Goal: Task Accomplishment & Management: Use online tool/utility

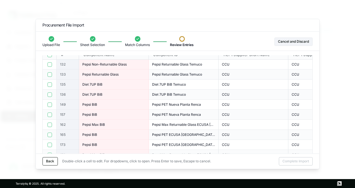
scroll to position [7, 0]
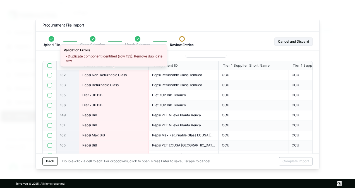
drag, startPoint x: 138, startPoint y: 74, endPoint x: 118, endPoint y: 73, distance: 20.4
click at [118, 73] on div "Pepsi Non-Returnable Glass" at bounding box center [113, 75] width 63 height 4
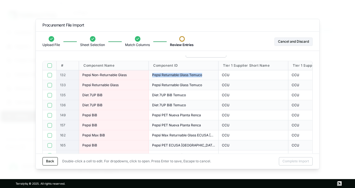
drag, startPoint x: 209, startPoint y: 74, endPoint x: 151, endPoint y: 75, distance: 58.6
click at [151, 75] on div "Pepsi Returnable Glass Temuco" at bounding box center [184, 75] width 70 height 10
copy span "Pepsi Returnable Glass Temuco"
click at [49, 166] on div "Back Double-click a cell to edit. For dropdowns, click to open. Press Enter to …" at bounding box center [177, 161] width 283 height 15
click at [51, 162] on button "Back" at bounding box center [49, 161] width 15 height 8
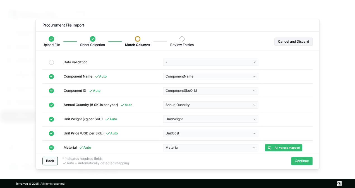
click at [57, 161] on button "Back" at bounding box center [49, 161] width 15 height 8
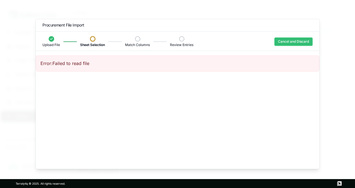
click at [295, 40] on button "Cancel and Discard" at bounding box center [293, 41] width 38 height 8
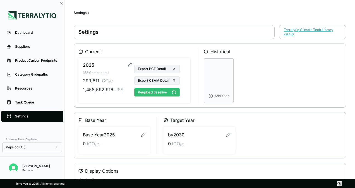
click at [155, 91] on button "Reupload Baseline" at bounding box center [156, 92] width 45 height 8
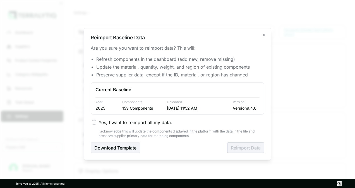
click at [176, 108] on div "[DATE] 11:52 AM" at bounding box center [197, 108] width 61 height 6
click at [106, 122] on span "Yes, I want to reimport all my data." at bounding box center [135, 122] width 74 height 7
click at [96, 122] on button "Yes, I want to reimport all my data." at bounding box center [94, 122] width 4 height 4
click at [239, 142] on div "Are you sure you want to reimport data? This will: Refresh components in the da…" at bounding box center [177, 99] width 173 height 108
click at [241, 148] on button "Reimport Data" at bounding box center [245, 147] width 37 height 11
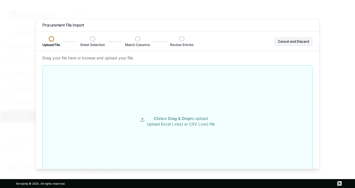
click at [173, 112] on button "Click or Drag & Drop to upload Upload Excel (.xlsx) or CSV (.csv) file" at bounding box center [177, 121] width 269 height 100
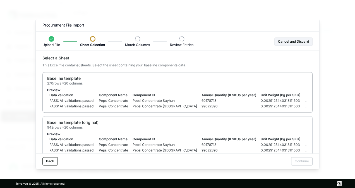
click at [263, 94] on td "Unit Weight (kg per SKU)" at bounding box center [280, 95] width 44 height 6
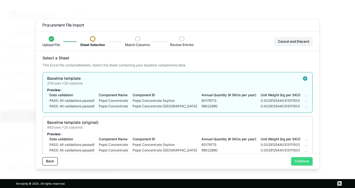
click at [299, 161] on button "Continue" at bounding box center [301, 161] width 21 height 8
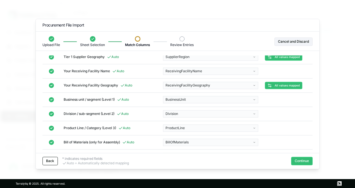
scroll to position [147, 0]
click at [304, 165] on div at bounding box center [177, 94] width 355 height 188
click at [307, 165] on button "Continue" at bounding box center [301, 161] width 21 height 8
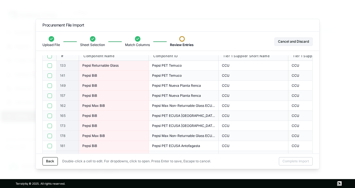
scroll to position [18, 0]
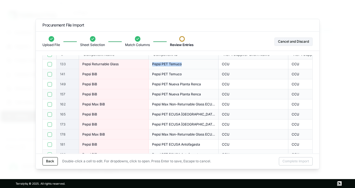
drag, startPoint x: 184, startPoint y: 64, endPoint x: 150, endPoint y: 65, distance: 33.8
click at [150, 65] on div "Pepsi PET Temuco" at bounding box center [184, 64] width 70 height 10
copy span "Pepsi PET Temuco"
click at [50, 161] on button "Back" at bounding box center [49, 161] width 15 height 8
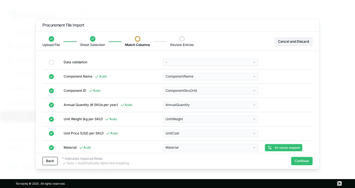
click at [50, 161] on button "Back" at bounding box center [49, 161] width 15 height 8
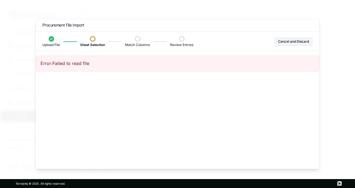
drag, startPoint x: 50, startPoint y: 161, endPoint x: 67, endPoint y: 103, distance: 60.2
click at [66, 104] on div "Error: Failed to read file" at bounding box center [177, 111] width 283 height 113
click at [297, 39] on button "Cancel and Discard" at bounding box center [293, 41] width 38 height 8
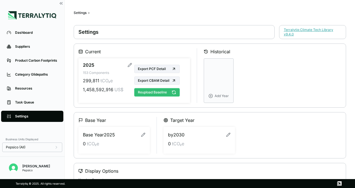
click at [159, 94] on button "Reupload Baseline" at bounding box center [156, 92] width 45 height 8
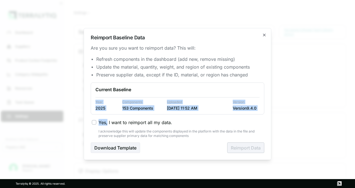
drag, startPoint x: 159, startPoint y: 94, endPoint x: 105, endPoint y: 119, distance: 59.4
click at [105, 119] on div "Are you sure you want to reimport data? This will: Refresh components in the da…" at bounding box center [177, 99] width 173 height 108
click at [105, 119] on span "Yes, I want to reimport all my data." at bounding box center [135, 122] width 74 height 7
click at [96, 120] on button "Yes, I want to reimport all my data." at bounding box center [94, 122] width 4 height 4
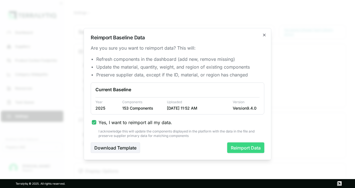
click at [249, 147] on button "Reimport Data" at bounding box center [245, 147] width 37 height 11
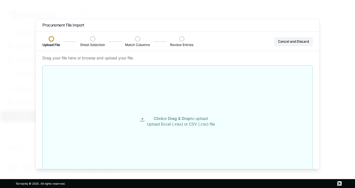
click at [165, 116] on p "Click or Drag & Drop to upload Upload Excel (.xlsx) or CSV (.csv) file" at bounding box center [181, 121] width 68 height 11
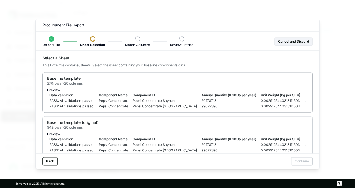
click at [258, 95] on td "Unit Weight (kg per SKU)" at bounding box center [280, 95] width 44 height 6
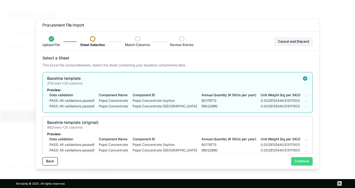
click at [300, 160] on button "Continue" at bounding box center [301, 161] width 21 height 8
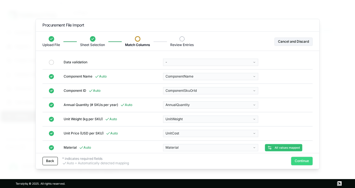
click at [302, 163] on button "Continue" at bounding box center [301, 161] width 21 height 8
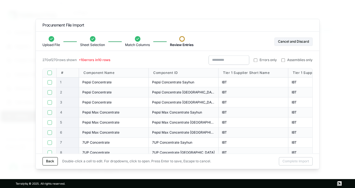
click at [268, 61] on span "Errors only" at bounding box center [267, 60] width 17 height 4
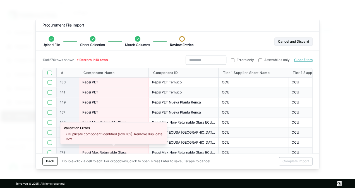
click at [113, 147] on div "Pepsi PET" at bounding box center [114, 142] width 70 height 10
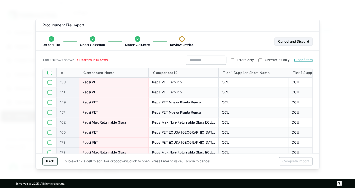
click at [54, 160] on button "Back" at bounding box center [49, 161] width 15 height 8
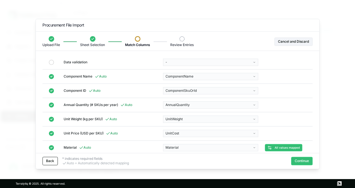
click at [54, 160] on button "Back" at bounding box center [49, 161] width 15 height 8
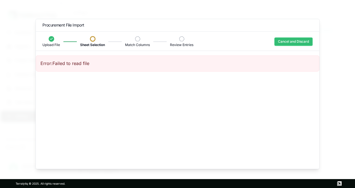
click at [293, 40] on button "Cancel and Discard" at bounding box center [293, 41] width 38 height 8
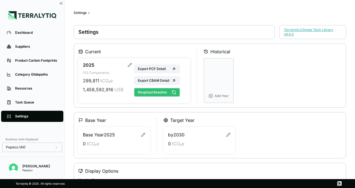
click at [146, 93] on button "Reupload Baseline" at bounding box center [156, 92] width 45 height 8
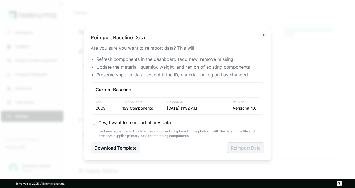
click at [100, 120] on span "Yes, I want to reimport all my data." at bounding box center [135, 122] width 74 height 7
click at [96, 120] on button "Yes, I want to reimport all my data." at bounding box center [94, 122] width 4 height 4
click at [253, 149] on button "Reimport Data" at bounding box center [245, 147] width 37 height 11
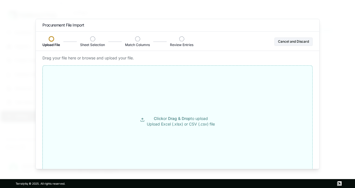
click at [110, 96] on button "Click or Drag & Drop to upload Upload Excel (.xlsx) or CSV (.csv) file" at bounding box center [177, 121] width 269 height 100
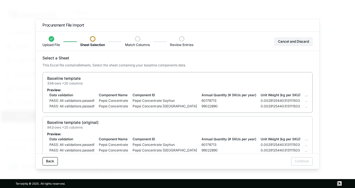
click at [275, 92] on td "Unit Weight (kg per SKU)" at bounding box center [280, 95] width 44 height 6
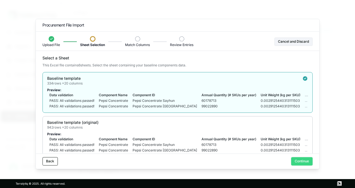
click at [301, 162] on button "Continue" at bounding box center [301, 161] width 21 height 8
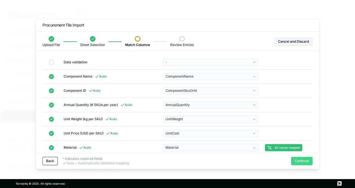
click at [308, 162] on button "Continue" at bounding box center [301, 161] width 21 height 8
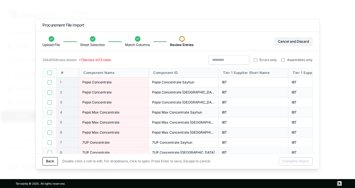
click at [263, 61] on span "Errors only" at bounding box center [267, 60] width 17 height 4
click at [263, 61] on label "Assemblies only" at bounding box center [273, 60] width 31 height 4
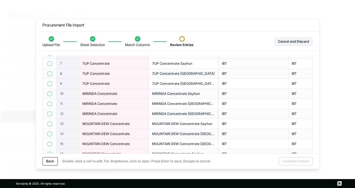
scroll to position [85, 0]
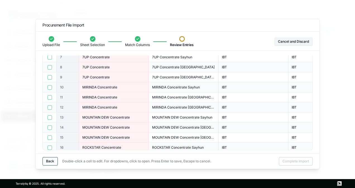
click at [51, 160] on button "Back" at bounding box center [49, 161] width 15 height 8
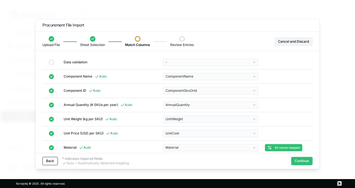
click at [51, 160] on button "Back" at bounding box center [49, 161] width 15 height 8
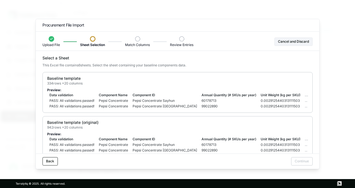
click at [51, 160] on div "Select a Sheet This Excel file contains 6 sheet s . Select the sheet containing…" at bounding box center [177, 111] width 283 height 113
click at [294, 44] on button "Cancel and Discard" at bounding box center [293, 41] width 38 height 8
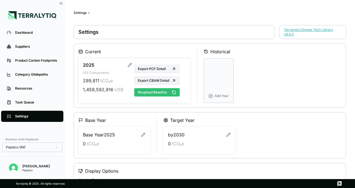
click at [153, 92] on button "Reupload Baseline" at bounding box center [156, 92] width 45 height 8
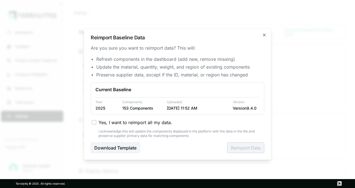
click at [117, 122] on span "Yes, I want to reimport all my data." at bounding box center [135, 122] width 74 height 7
click at [96, 122] on button "Yes, I want to reimport all my data." at bounding box center [94, 122] width 4 height 4
click at [236, 148] on button "Reimport Data" at bounding box center [245, 147] width 37 height 11
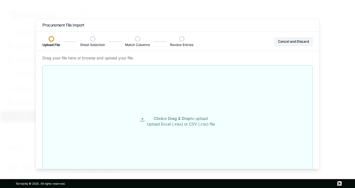
click at [165, 135] on button "Click or Drag & Drop to upload Upload Excel (.xlsx) or CSV (.csv) file" at bounding box center [177, 121] width 269 height 100
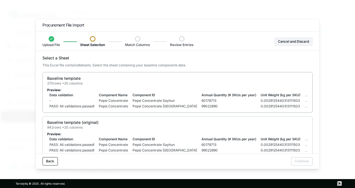
click at [279, 87] on div "Baseline template 270 rows × 20 columns Preview: Data validation Component Name…" at bounding box center [177, 92] width 270 height 41
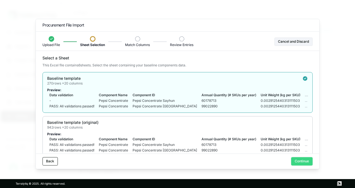
click at [301, 161] on button "Continue" at bounding box center [301, 161] width 21 height 8
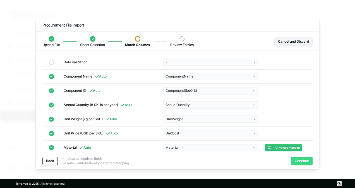
click at [300, 160] on button "Continue" at bounding box center [301, 161] width 21 height 8
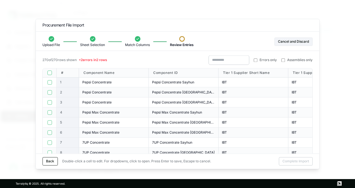
click at [268, 58] on span "Errors only" at bounding box center [267, 60] width 17 height 4
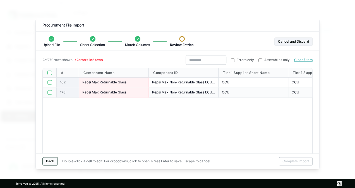
click at [53, 158] on button "Back" at bounding box center [49, 161] width 15 height 8
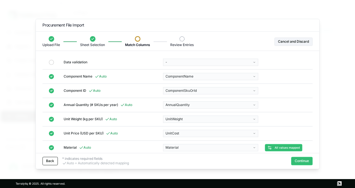
click at [53, 158] on button "Back" at bounding box center [49, 161] width 15 height 8
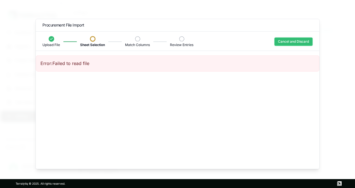
click at [277, 39] on button "Cancel and Discard" at bounding box center [293, 41] width 38 height 8
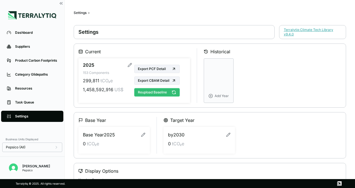
click at [159, 91] on button "Reupload Baseline" at bounding box center [156, 92] width 45 height 8
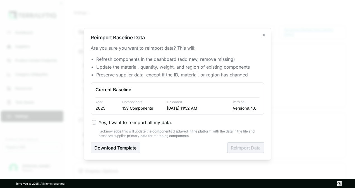
click at [147, 123] on span "Yes, I want to reimport all my data." at bounding box center [135, 122] width 74 height 7
click at [96, 123] on button "Yes, I want to reimport all my data." at bounding box center [94, 122] width 4 height 4
click at [236, 151] on button "Reimport Data" at bounding box center [245, 147] width 37 height 11
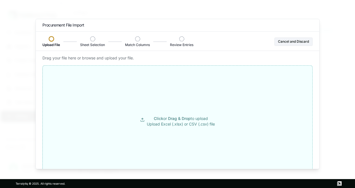
click at [192, 126] on p "Click or Drag & Drop to upload Upload Excel (.xlsx) or CSV (.csv) file" at bounding box center [181, 121] width 68 height 11
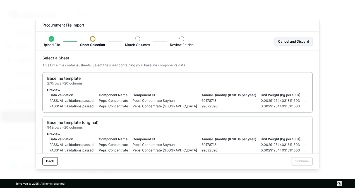
click at [268, 87] on div "Baseline template 270 rows × 20 columns Preview: Data validation Component Name…" at bounding box center [177, 92] width 270 height 41
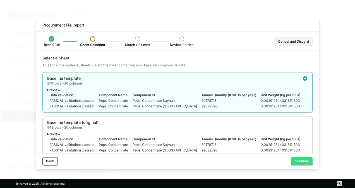
click at [303, 162] on button "Continue" at bounding box center [301, 161] width 21 height 8
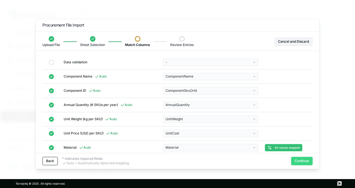
click at [308, 158] on button "Continue" at bounding box center [301, 161] width 21 height 8
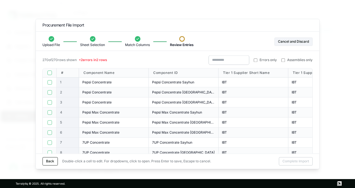
click at [263, 62] on span "Errors only" at bounding box center [267, 60] width 17 height 4
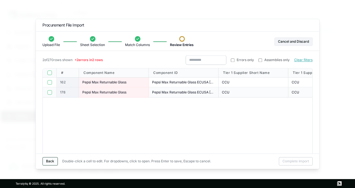
click at [50, 161] on button "Back" at bounding box center [49, 161] width 15 height 8
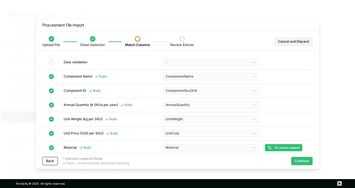
click at [50, 161] on button "Back" at bounding box center [49, 161] width 15 height 8
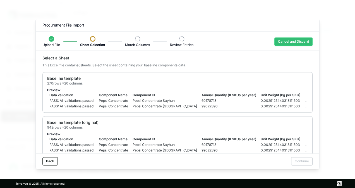
click at [293, 44] on button "Cancel and Discard" at bounding box center [293, 41] width 38 height 8
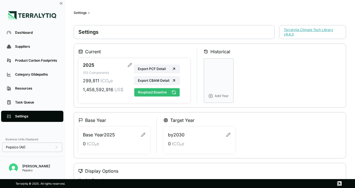
click at [157, 89] on button "Reupload Baseline" at bounding box center [156, 92] width 45 height 8
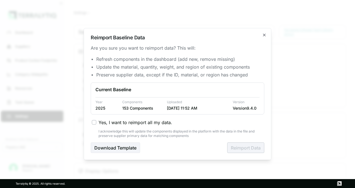
click at [130, 127] on div "Yes, I want to reimport all my data. I acknowledge this will update the compone…" at bounding box center [177, 128] width 173 height 19
click at [132, 124] on span "Yes, I want to reimport all my data." at bounding box center [135, 122] width 74 height 7
click at [96, 124] on button "Yes, I want to reimport all my data." at bounding box center [94, 122] width 4 height 4
click at [236, 148] on button "Reimport Data" at bounding box center [245, 147] width 37 height 11
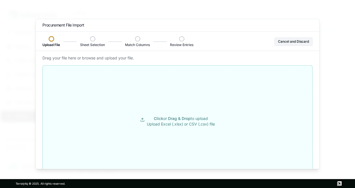
click at [201, 113] on button "Click or Drag & Drop to upload Upload Excel (.xlsx) or CSV (.csv) file" at bounding box center [177, 121] width 269 height 100
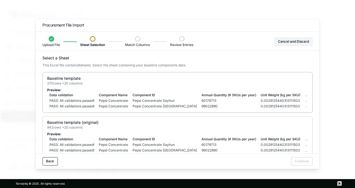
click at [270, 98] on td "0.0029125440313111503" at bounding box center [280, 101] width 44 height 6
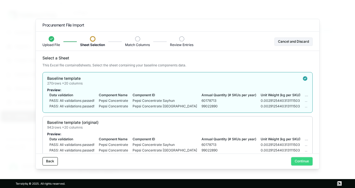
click at [300, 160] on button "Continue" at bounding box center [301, 161] width 21 height 8
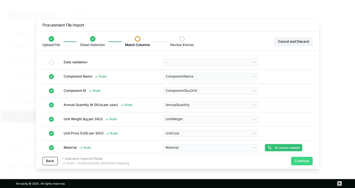
click at [302, 160] on button "Continue" at bounding box center [301, 161] width 21 height 8
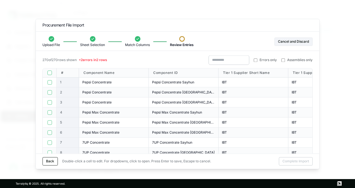
click at [257, 61] on label "Errors only" at bounding box center [264, 60] width 23 height 4
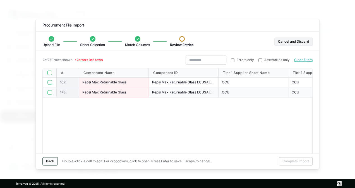
click at [48, 163] on button "Back" at bounding box center [49, 161] width 15 height 8
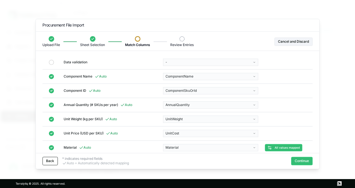
click at [48, 163] on button "Back" at bounding box center [49, 161] width 15 height 8
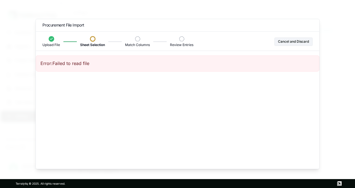
click at [48, 163] on div "Error: Failed to read file" at bounding box center [177, 111] width 283 height 113
click at [292, 38] on button "Cancel and Discard" at bounding box center [293, 41] width 38 height 8
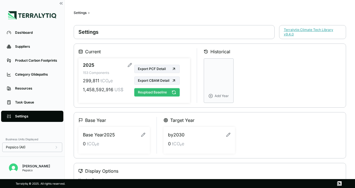
click at [148, 88] on button "Reupload Baseline" at bounding box center [156, 92] width 45 height 8
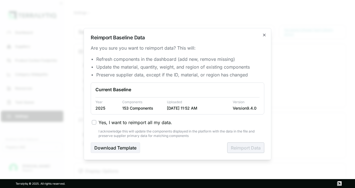
click at [108, 124] on span "Yes, I want to reimport all my data." at bounding box center [135, 122] width 74 height 7
click at [96, 124] on button "Yes, I want to reimport all my data." at bounding box center [94, 122] width 4 height 4
click at [241, 146] on button "Reimport Data" at bounding box center [245, 147] width 37 height 11
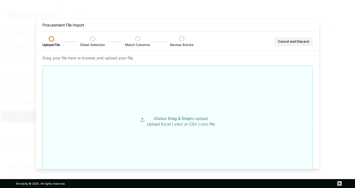
click at [170, 116] on span "Drag & Drop" at bounding box center [179, 118] width 23 height 5
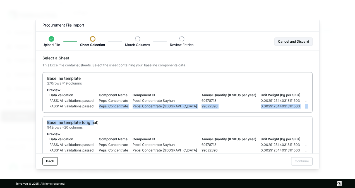
drag, startPoint x: 94, startPoint y: 112, endPoint x: 96, endPoint y: 106, distance: 7.1
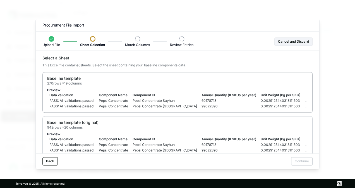
click at [103, 95] on td "Component Name" at bounding box center [113, 95] width 34 height 6
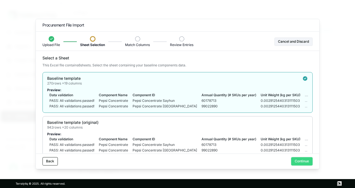
click at [302, 161] on button "Continue" at bounding box center [301, 161] width 21 height 8
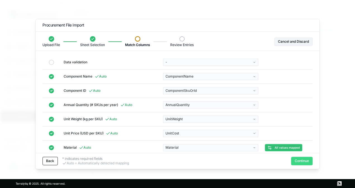
click at [303, 159] on button "Continue" at bounding box center [301, 161] width 21 height 8
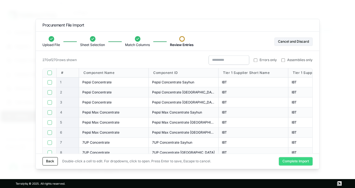
click at [303, 163] on button "Complete Import" at bounding box center [296, 161] width 34 height 8
click at [292, 159] on div "Settings Terralytiq Climate Tech Library v 9.4.0 Current 2025 153 Components 29…" at bounding box center [210, 111] width 272 height 172
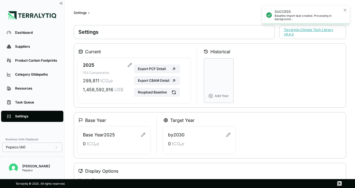
click at [323, 23] on div "SUCCESS Baseline import task created. Processing in background..." at bounding box center [305, 15] width 87 height 19
click at [30, 33] on div "Dashboard" at bounding box center [36, 32] width 43 height 4
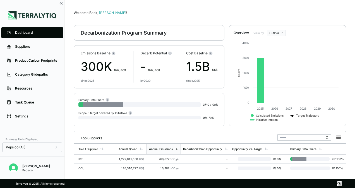
click at [229, 136] on div "Top Suppliers" at bounding box center [209, 136] width 267 height 11
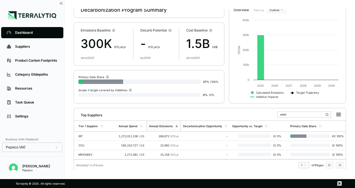
scroll to position [27, 0]
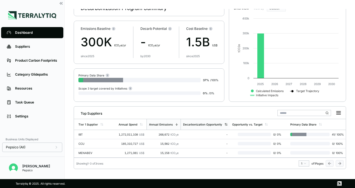
click at [188, 123] on div "Decarbonization Opportunity" at bounding box center [202, 124] width 39 height 3
click at [34, 47] on div "Suppliers" at bounding box center [36, 46] width 43 height 4
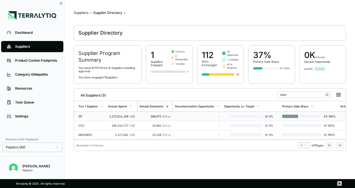
click at [137, 116] on td "268,672 tCO 2 e" at bounding box center [155, 116] width 36 height 9
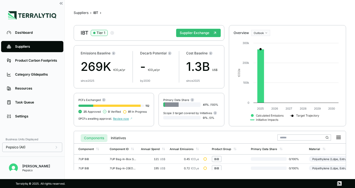
click at [351, 148] on main "Suppliers › IBT › IBT Tier 1 Supplier Exchange Emissions Baseline 269K t CO 2 e…" at bounding box center [210, 89] width 290 height 179
click at [83, 11] on button "Suppliers" at bounding box center [81, 13] width 15 height 4
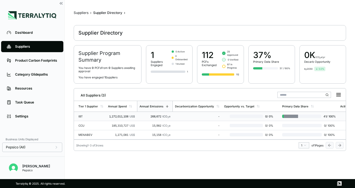
click at [83, 118] on td "IBT" at bounding box center [90, 116] width 32 height 9
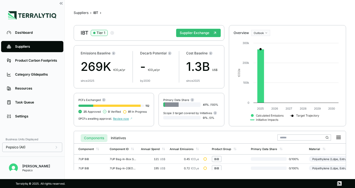
click at [354, 115] on html "Dashboard Suppliers Product Carbon Footprints Category Glidepaths Resources Tas…" at bounding box center [177, 94] width 355 height 188
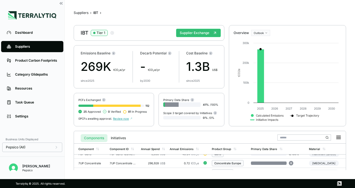
scroll to position [57, 0]
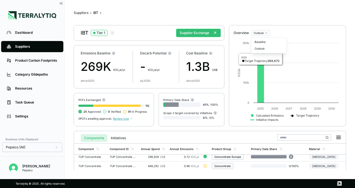
click at [260, 32] on html "Dashboard Suppliers Product Carbon Footprints Category Glidepaths Resources Tas…" at bounding box center [177, 94] width 355 height 188
click at [265, 49] on div "Outlook" at bounding box center [268, 48] width 33 height 7
click at [262, 42] on div "Baseline" at bounding box center [268, 41] width 33 height 7
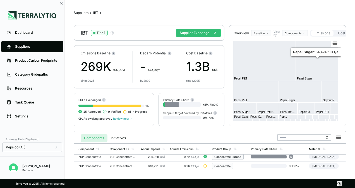
click at [297, 32] on html "Dashboard Suppliers Product Carbon Footprints Category Glidepaths Resources Tas…" at bounding box center [177, 94] width 355 height 188
click at [290, 49] on div "Materials" at bounding box center [299, 49] width 33 height 7
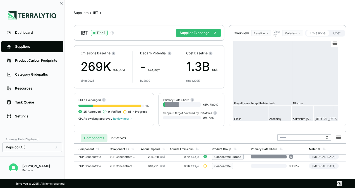
click at [302, 34] on html "Dashboard Suppliers Product Carbon Footprints Category Glidepaths Resources Tas…" at bounding box center [177, 94] width 355 height 188
click at [298, 25] on html "Dashboard Suppliers Product Carbon Footprints Category Glidepaths Resources Tas…" at bounding box center [177, 94] width 355 height 188
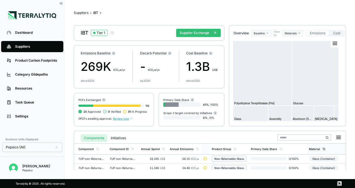
click at [342, 145] on div "Material" at bounding box center [333, 149] width 54 height 11
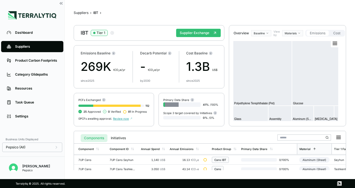
scroll to position [0, 0]
click at [306, 147] on div "Material" at bounding box center [304, 148] width 11 height 3
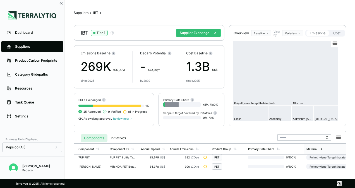
scroll to position [200, 0]
